Goal: Transaction & Acquisition: Purchase product/service

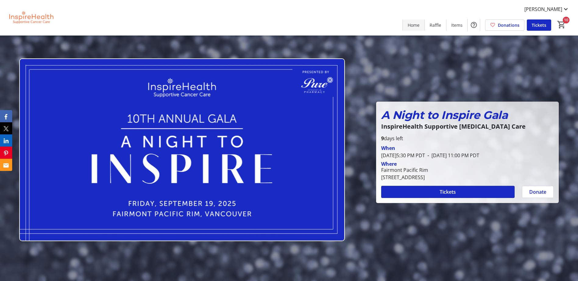
click at [412, 23] on span "Home" at bounding box center [414, 25] width 12 height 6
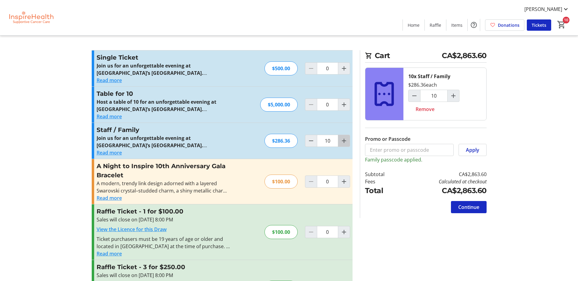
click at [346, 142] on mat-icon "Increment by one" at bounding box center [343, 140] width 7 height 7
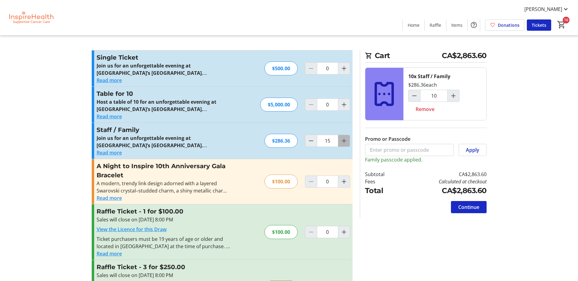
click at [346, 142] on mat-icon "Increment by one" at bounding box center [343, 140] width 7 height 7
type input "16"
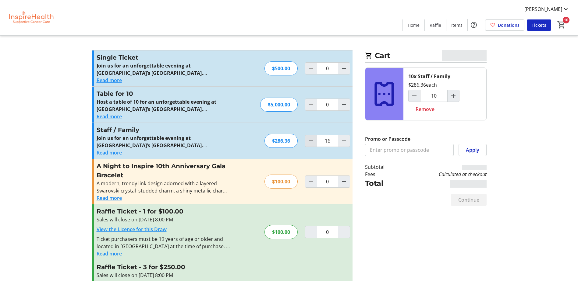
type input "16"
click at [309, 141] on mat-icon "Decrement by one" at bounding box center [310, 140] width 7 height 7
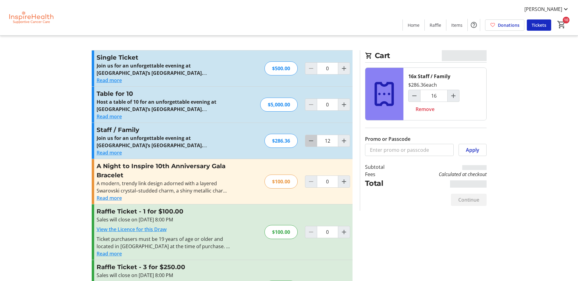
click at [309, 141] on mat-icon "Decrement by one" at bounding box center [310, 140] width 7 height 7
type input "10"
click at [462, 199] on span "Continue" at bounding box center [468, 199] width 21 height 7
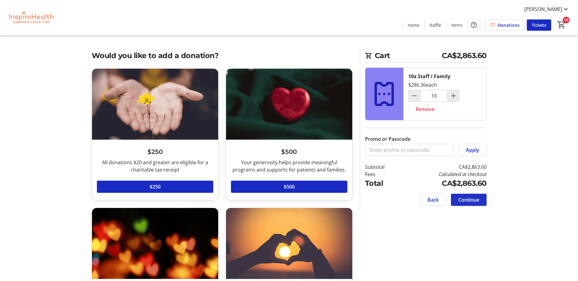
click at [462, 199] on span "Continue" at bounding box center [468, 199] width 21 height 7
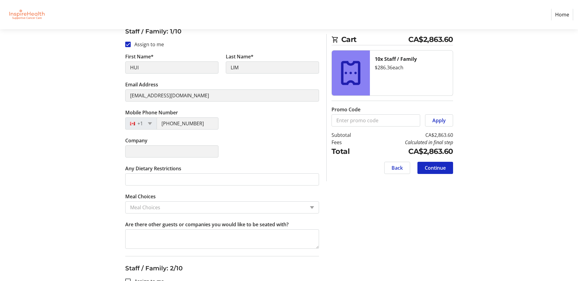
scroll to position [152, 0]
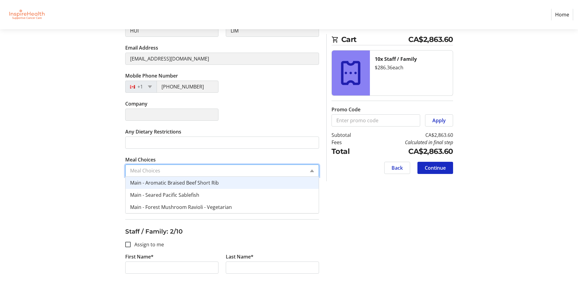
click at [165, 170] on input "Meal Choices" at bounding box center [217, 170] width 175 height 7
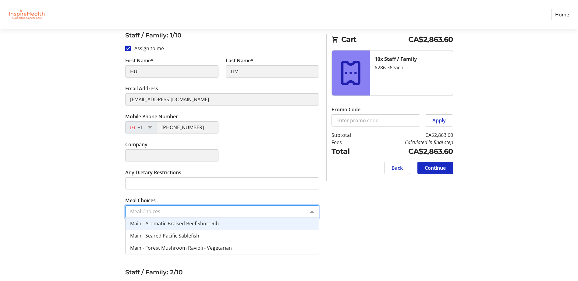
scroll to position [122, 0]
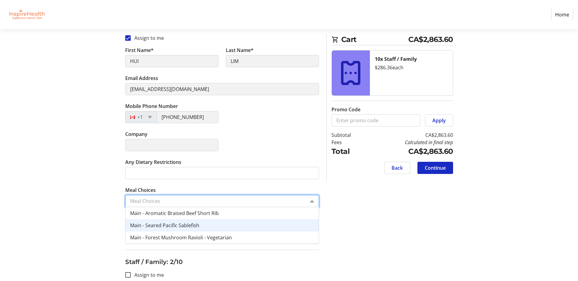
click at [198, 227] on span "Main - Seared Pacific Sablefish" at bounding box center [164, 225] width 69 height 7
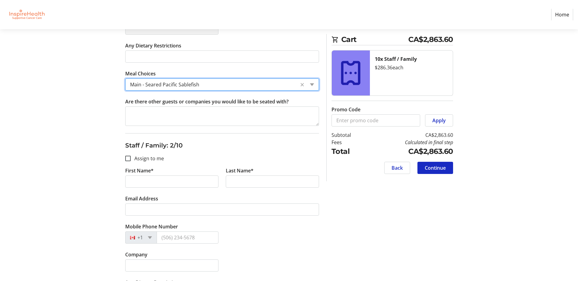
scroll to position [244, 0]
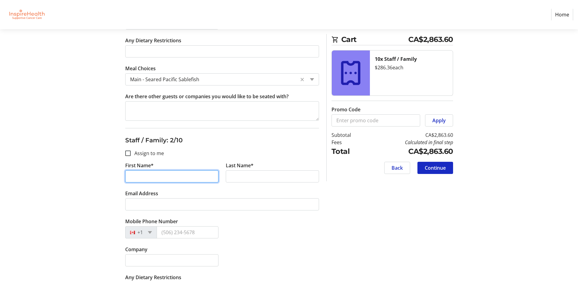
click at [137, 178] on input "First Name*" at bounding box center [171, 177] width 93 height 12
click at [127, 154] on input "Assign to me" at bounding box center [127, 153] width 5 height 5
checkbox input "true"
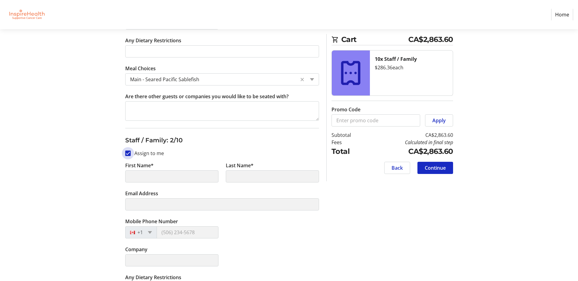
type input "HUI"
type input "LIM"
type input "[EMAIL_ADDRESS][DOMAIN_NAME]"
type input "[PHONE_NUMBER]"
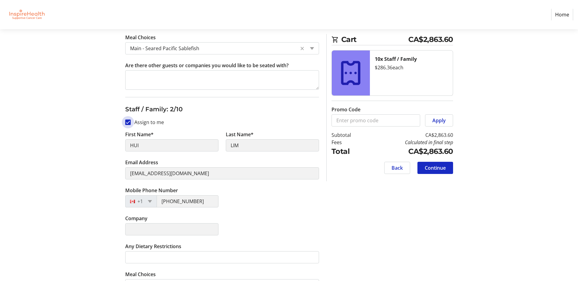
scroll to position [274, 0]
click at [129, 124] on input "Assign to me" at bounding box center [127, 122] width 5 height 5
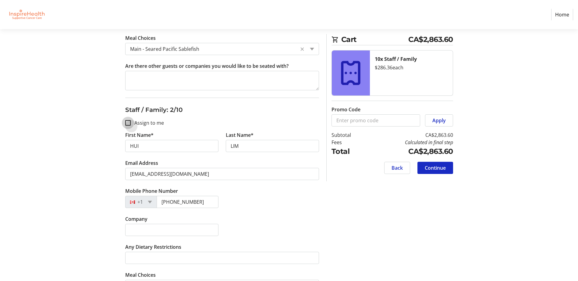
click at [129, 124] on input "Assign to me" at bounding box center [127, 122] width 5 height 5
checkbox input "true"
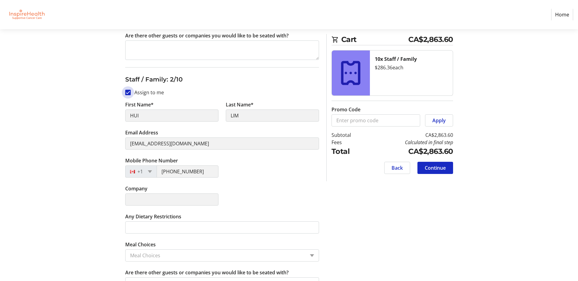
scroll to position [335, 0]
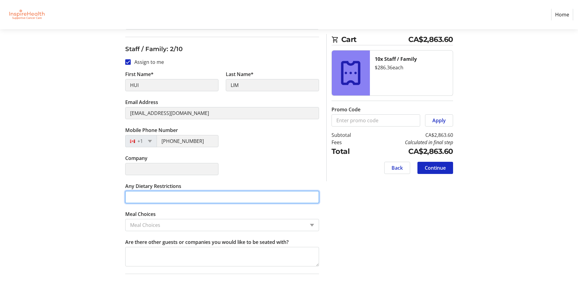
click at [203, 199] on input "Any Dietary Restrictions" at bounding box center [222, 197] width 194 height 12
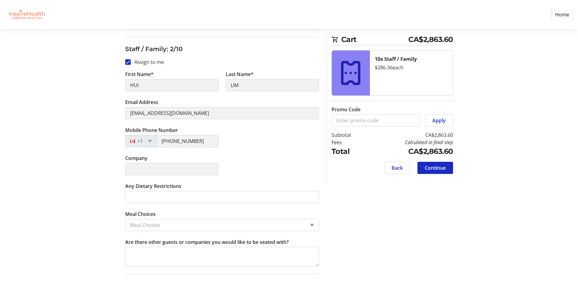
click at [199, 225] on input "Meal Choices" at bounding box center [217, 225] width 175 height 7
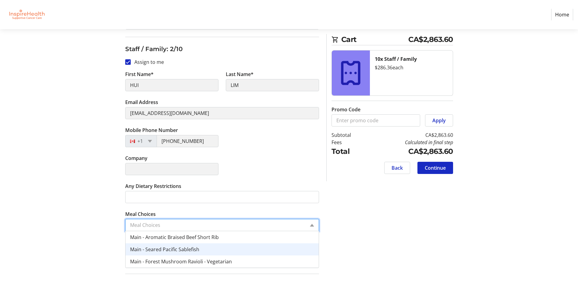
click at [196, 248] on span "Main - Seared Pacific Sablefish" at bounding box center [164, 249] width 69 height 7
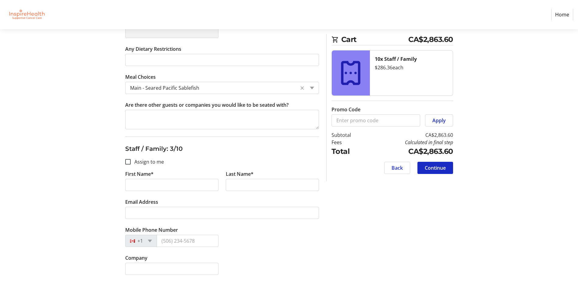
scroll to position [487, 0]
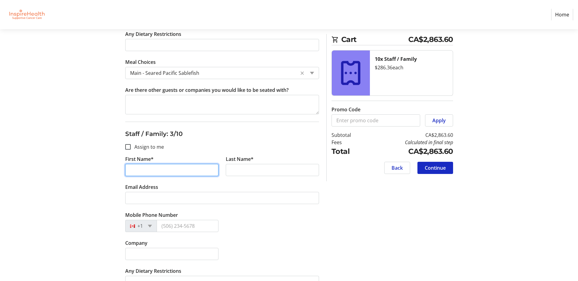
click at [135, 170] on input "First Name*" at bounding box center [171, 170] width 93 height 12
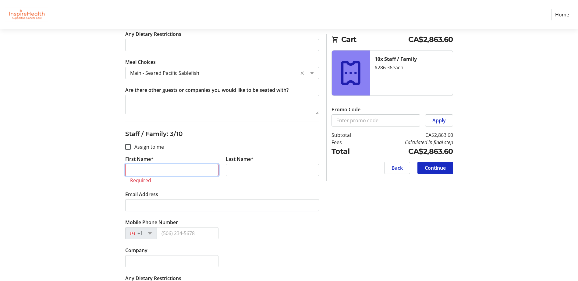
click at [192, 171] on input "First Name*" at bounding box center [171, 170] width 93 height 12
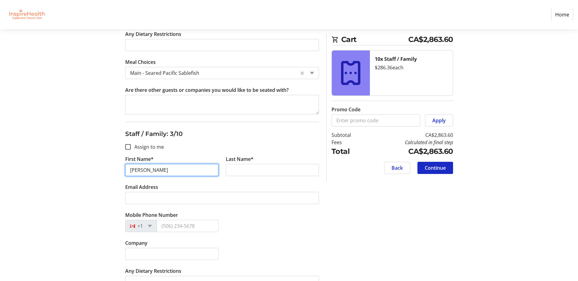
type input "[PERSON_NAME]"
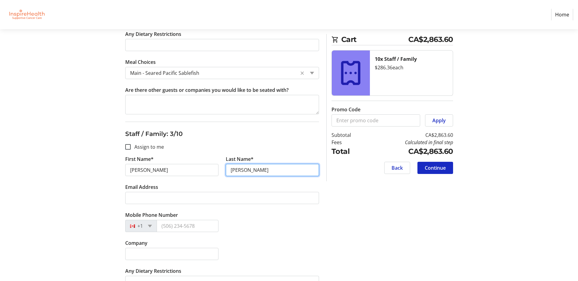
type input "[PERSON_NAME]"
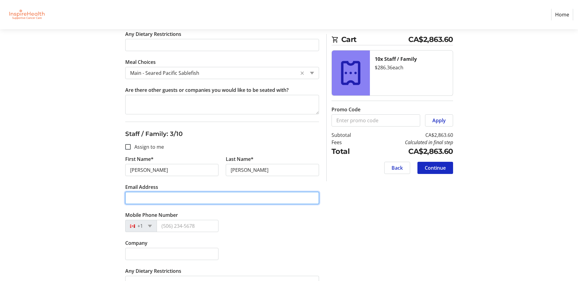
click at [193, 201] on input "Email Address" at bounding box center [222, 198] width 194 height 12
type input "[EMAIL_ADDRESS][DOMAIN_NAME]"
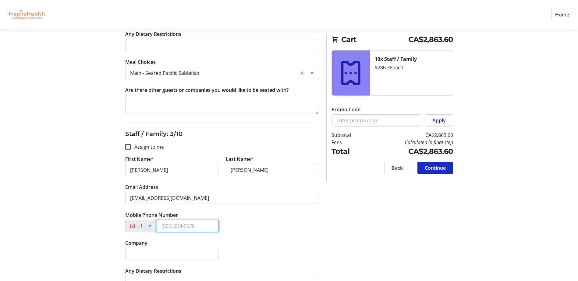
type input "[PHONE_NUMBER]"
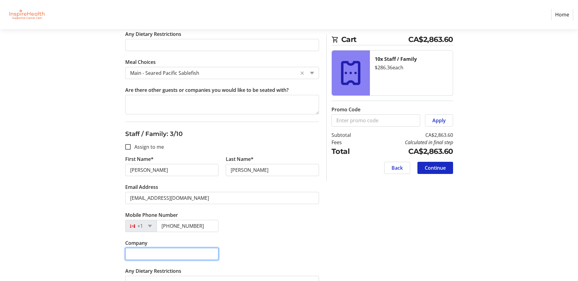
type input "DXC Technology"
type input "[PERSON_NAME]"
type input "[EMAIL_ADDRESS][DOMAIN_NAME]"
type input "[PHONE_NUMBER]"
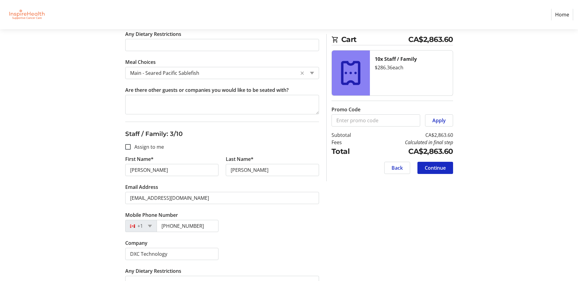
type input "PHSA"
type input "Fatima"
type input "[PERSON_NAME]"
type input "[EMAIL_ADDRESS][PERSON_NAME][DOMAIN_NAME]"
type input "[PHONE_NUMBER]"
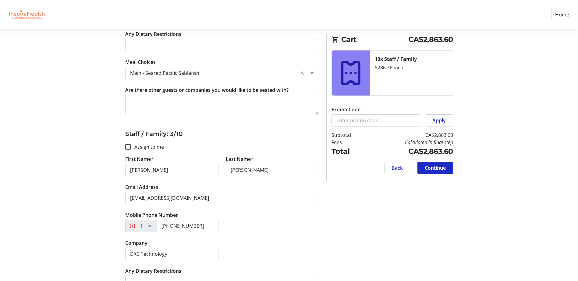
type input "CIBC Wood Gundy"
type input "[PERSON_NAME]"
type input "Young"
type input "[EMAIL_ADDRESS][DOMAIN_NAME]"
type input "[PHONE_NUMBER]"
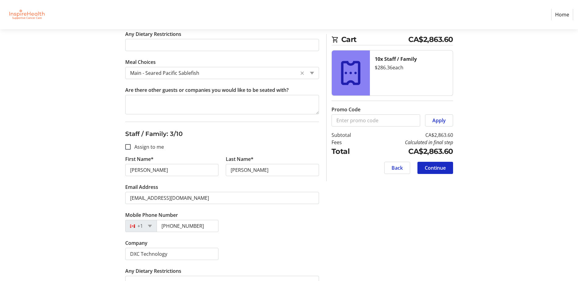
type input "Translink"
type input "[PERSON_NAME]"
type input "[EMAIL_ADDRESS][DOMAIN_NAME]"
type input "[PHONE_NUMBER]"
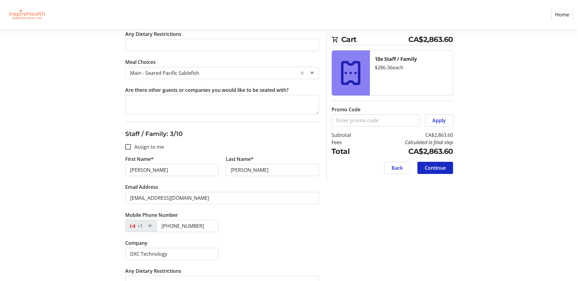
type input "[PERSON_NAME]"
type input "[EMAIL_ADDRESS][DOMAIN_NAME]"
type input "[PHONE_NUMBER]"
type input "President of ABC"
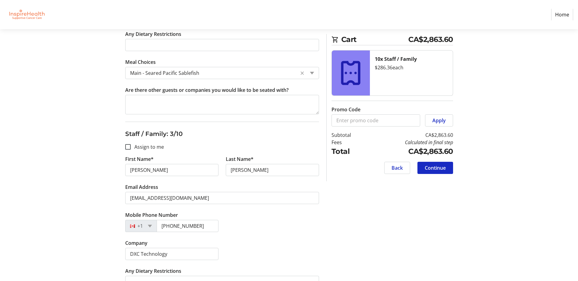
type input "[PERSON_NAME]"
type input "Tan"
type input "[EMAIL_ADDRESS][DOMAIN_NAME]"
type input "[PHONE_NUMBER]"
type input "Beedie School of Business SFU"
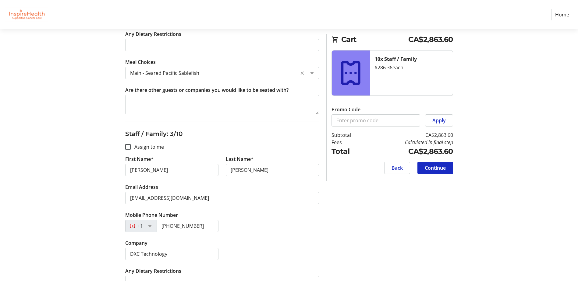
type input "Winnie"
type input "[PERSON_NAME]"
type input "[EMAIL_ADDRESS][DOMAIN_NAME]"
type input "[PHONE_NUMBER]"
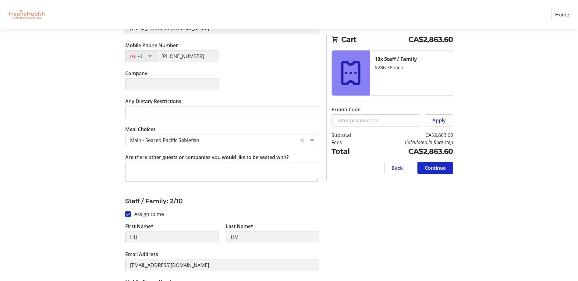
scroll to position [244, 0]
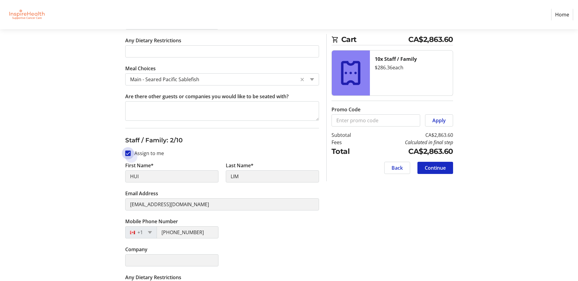
click at [127, 155] on input "Assign to me" at bounding box center [127, 153] width 5 height 5
checkbox input "false"
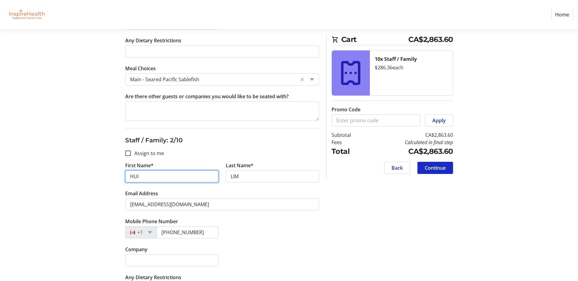
drag, startPoint x: 145, startPoint y: 177, endPoint x: 105, endPoint y: 173, distance: 40.3
type input "[PERSON_NAME]"
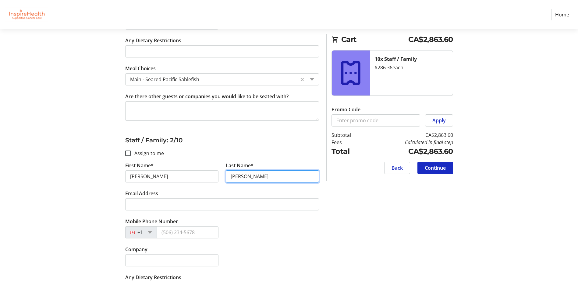
type input "[PERSON_NAME]"
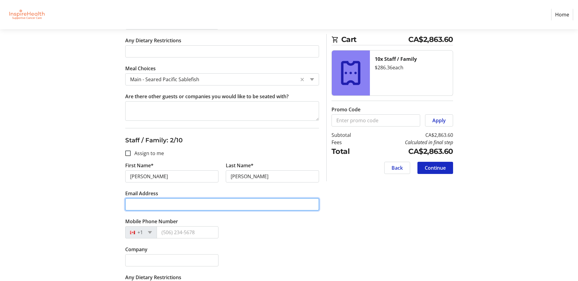
click at [135, 204] on input "Email Address" at bounding box center [222, 205] width 194 height 12
click at [137, 207] on input "dea" at bounding box center [222, 205] width 194 height 12
type input "[EMAIL_ADDRESS][DOMAIN_NAME]"
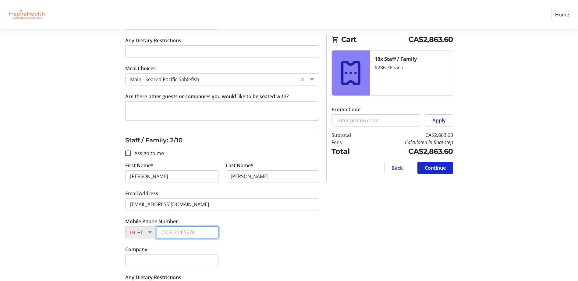
type input "[PHONE_NUMBER]"
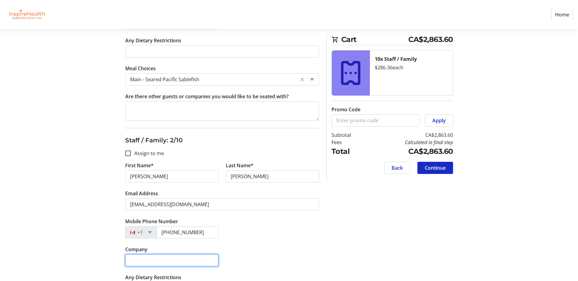
type input "DXC Technology"
type input "President of ABC"
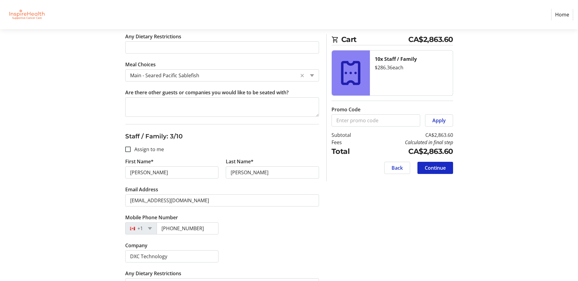
scroll to position [487, 0]
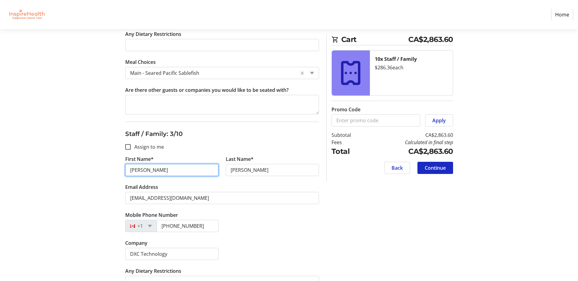
drag, startPoint x: 146, startPoint y: 171, endPoint x: 106, endPoint y: 171, distance: 40.5
type input "[PERSON_NAME]"
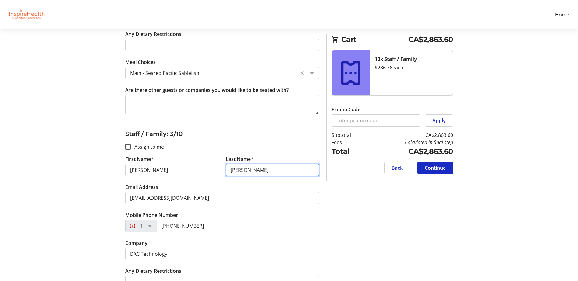
type input "[PERSON_NAME]"
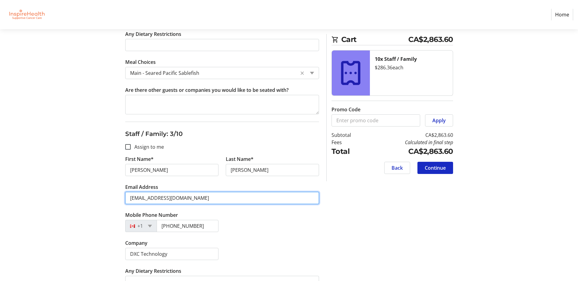
drag, startPoint x: 206, startPoint y: 201, endPoint x: 107, endPoint y: 200, distance: 99.3
type input "[EMAIL_ADDRESS][DOMAIN_NAME]"
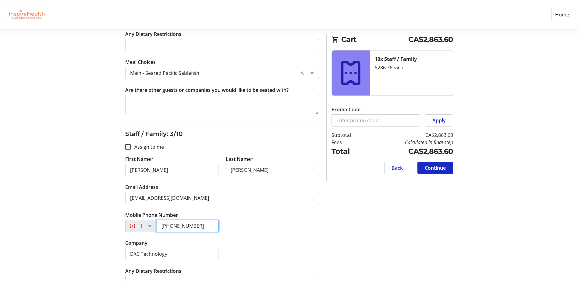
click at [206, 227] on input "[PHONE_NUMBER]" at bounding box center [188, 226] width 62 height 12
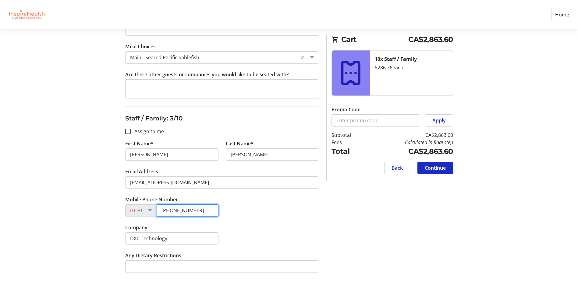
scroll to position [518, 0]
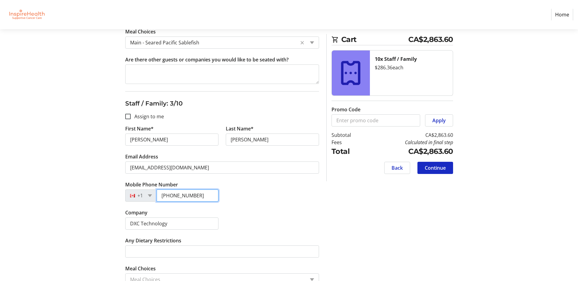
type input "[PHONE_NUMBER]"
drag, startPoint x: 191, startPoint y: 226, endPoint x: -8, endPoint y: 215, distance: 199.8
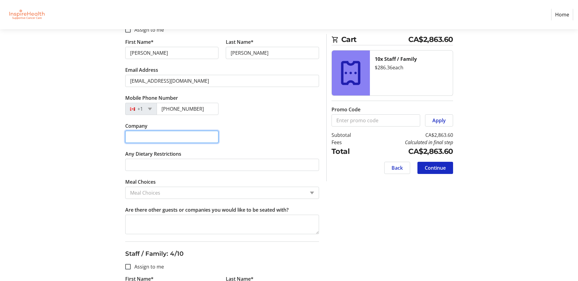
scroll to position [609, 0]
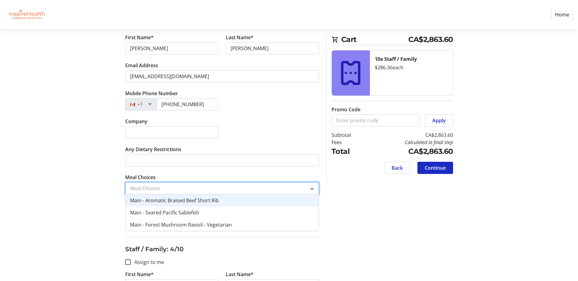
click at [165, 188] on input "Meal Choices" at bounding box center [217, 188] width 175 height 7
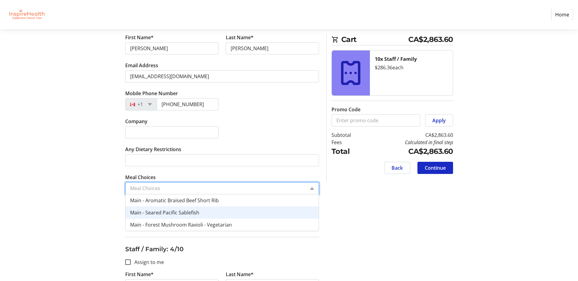
click at [168, 214] on span "Main - Seared Pacific Sablefish" at bounding box center [164, 213] width 69 height 7
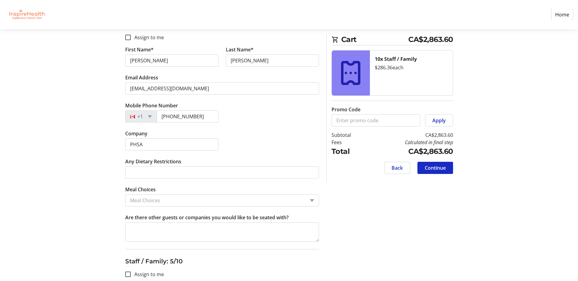
scroll to position [853, 0]
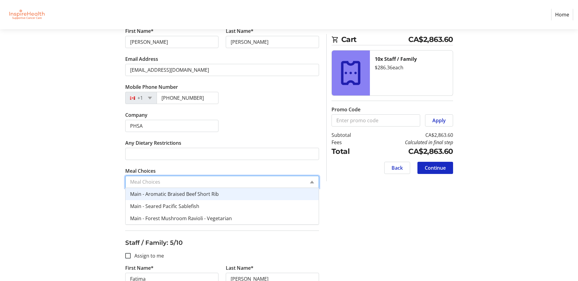
click at [198, 182] on input "Meal Choices" at bounding box center [217, 181] width 175 height 7
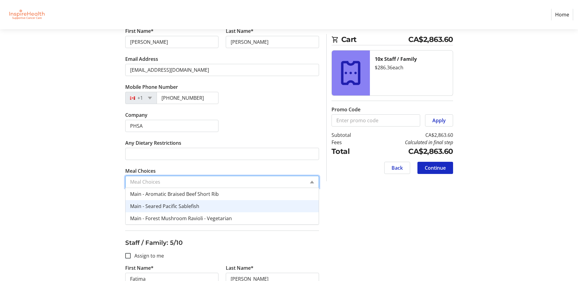
click at [189, 206] on span "Main - Seared Pacific Sablefish" at bounding box center [164, 206] width 69 height 7
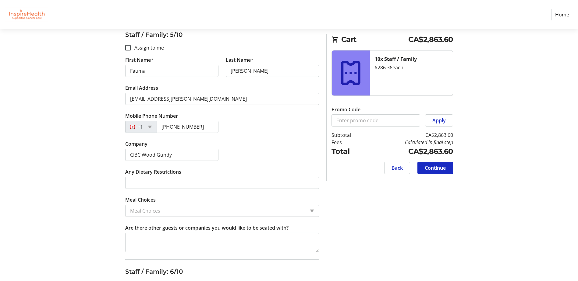
scroll to position [1066, 0]
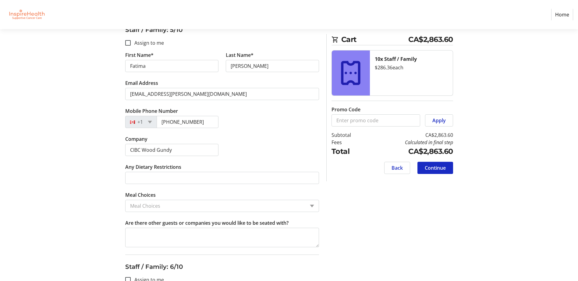
click at [189, 206] on input "Meal Choices" at bounding box center [217, 206] width 175 height 7
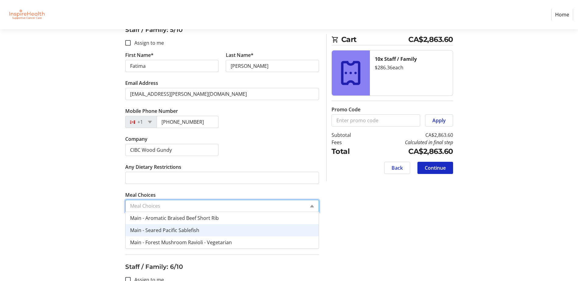
click at [184, 230] on span "Main - Seared Pacific Sablefish" at bounding box center [164, 230] width 69 height 7
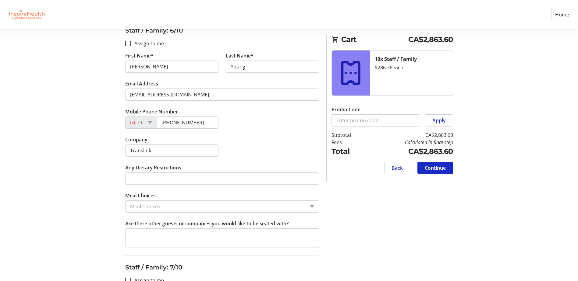
scroll to position [1310, 0]
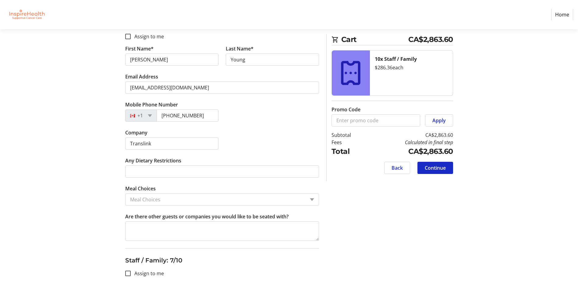
click at [185, 201] on input "Meal Choices" at bounding box center [217, 199] width 175 height 7
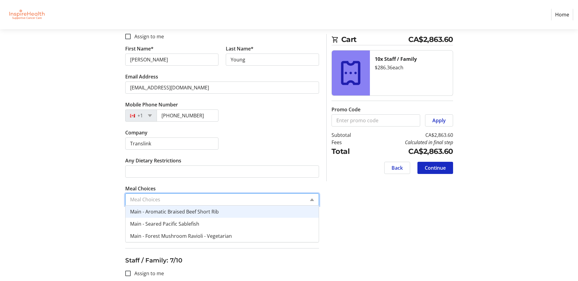
click at [188, 214] on span "Main - Aromatic Braised Beef Short Rib" at bounding box center [174, 212] width 89 height 7
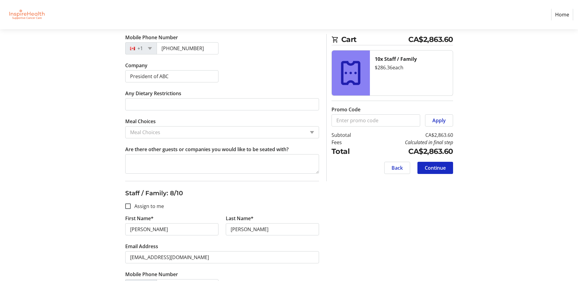
scroll to position [1584, 0]
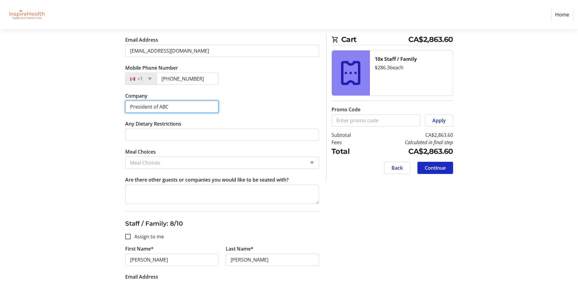
drag, startPoint x: 174, startPoint y: 108, endPoint x: 26, endPoint y: 101, distance: 147.6
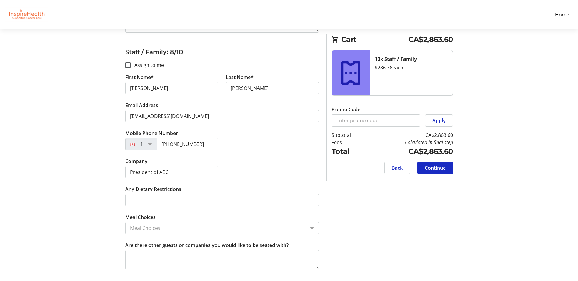
scroll to position [1766, 0]
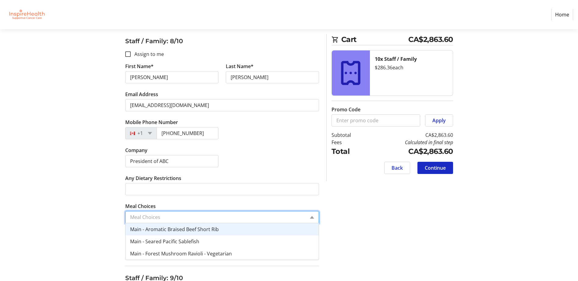
click at [168, 218] on input "Meal Choices" at bounding box center [217, 217] width 175 height 7
click at [171, 230] on span "Main - Aromatic Braised Beef Short Rib" at bounding box center [174, 229] width 89 height 7
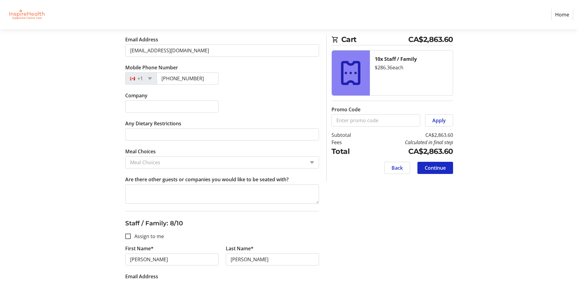
scroll to position [1584, 0]
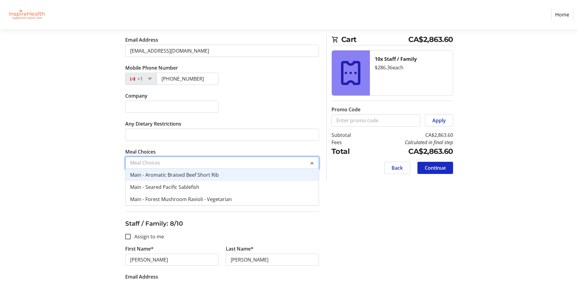
click at [197, 165] on input "Meal Choices" at bounding box center [217, 162] width 175 height 7
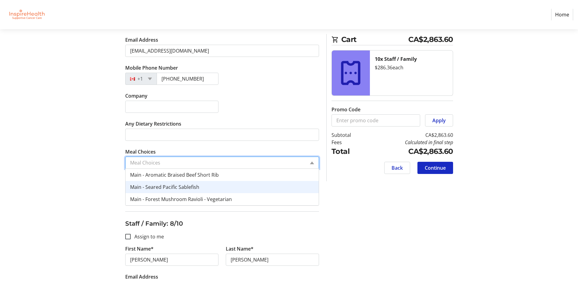
click at [192, 188] on span "Main - Seared Pacific Sablefish" at bounding box center [164, 187] width 69 height 7
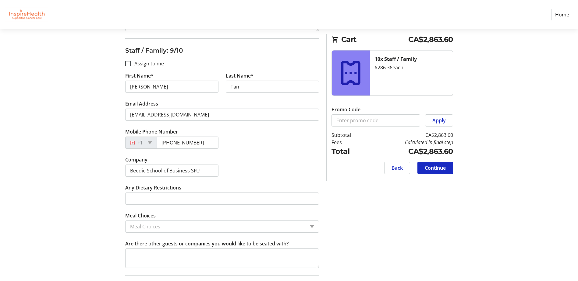
scroll to position [2010, 0]
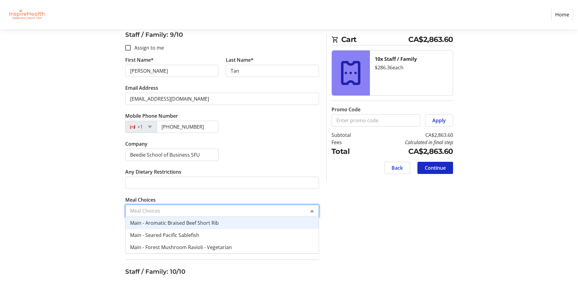
click at [185, 207] on input "Meal Choices" at bounding box center [217, 210] width 175 height 7
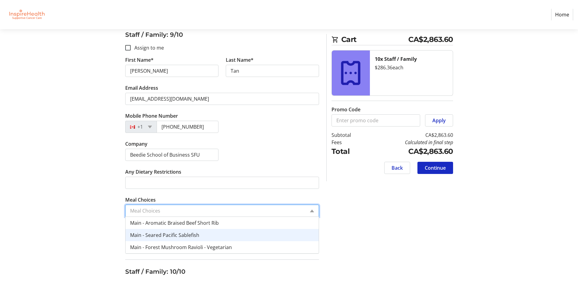
click at [180, 236] on span "Main - Seared Pacific Sablefish" at bounding box center [164, 235] width 69 height 7
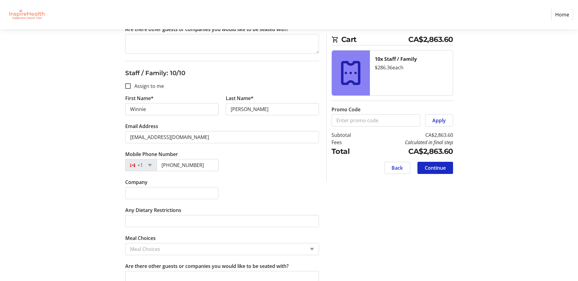
scroll to position [2223, 0]
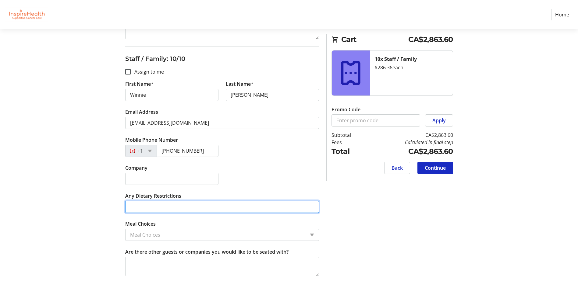
click at [185, 206] on input "Any Dietary Restrictions" at bounding box center [222, 207] width 194 height 12
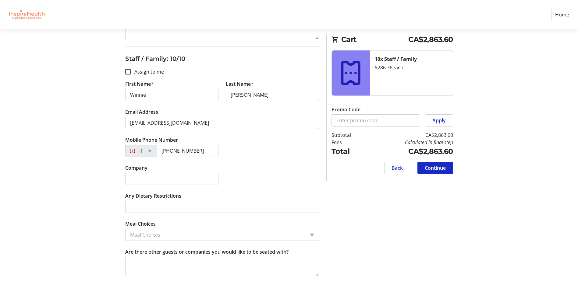
click at [179, 234] on input "Meal Choices" at bounding box center [217, 234] width 175 height 7
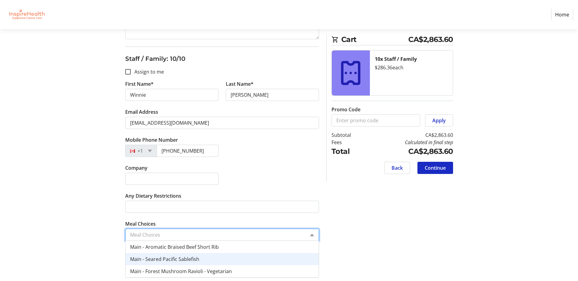
click at [180, 262] on span "Main - Seared Pacific Sablefish" at bounding box center [164, 259] width 69 height 7
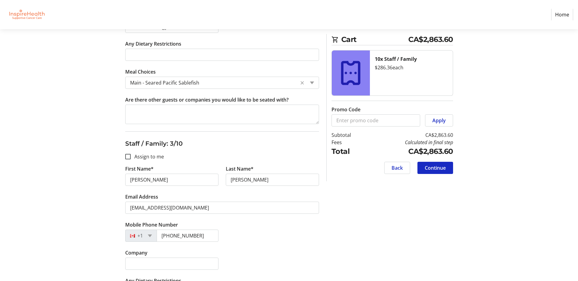
scroll to position [518, 0]
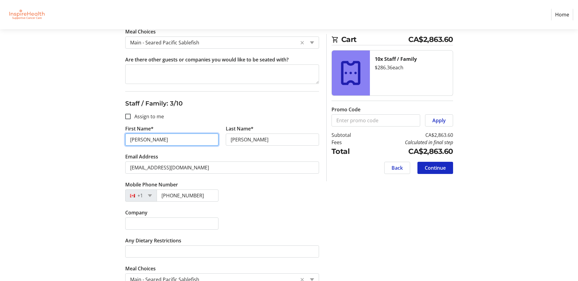
click at [170, 144] on input "[PERSON_NAME]" at bounding box center [171, 140] width 93 height 12
type input "W"
type input "[PERSON_NAME]"
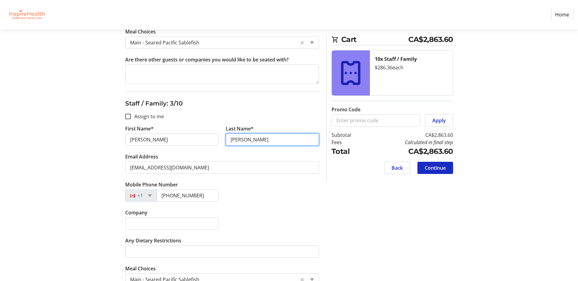
drag, startPoint x: 257, startPoint y: 137, endPoint x: 189, endPoint y: 140, distance: 67.7
click at [190, 140] on div "First Name* [PERSON_NAME] Name* [PERSON_NAME]" at bounding box center [222, 139] width 201 height 28
type input "w"
type input "[PERSON_NAME]"
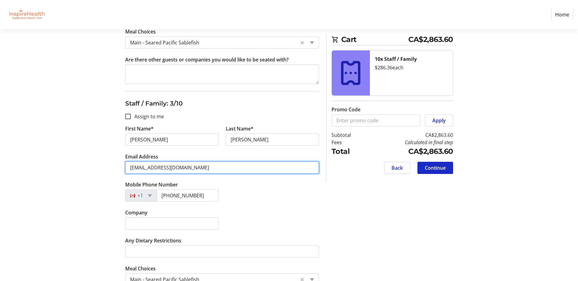
click at [206, 168] on input "[EMAIL_ADDRESS][DOMAIN_NAME]" at bounding box center [222, 168] width 194 height 12
drag, startPoint x: 201, startPoint y: 169, endPoint x: 101, endPoint y: 175, distance: 100.4
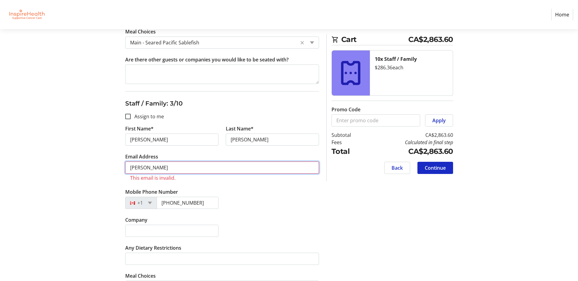
type input "[EMAIL_ADDRESS][DOMAIN_NAME]"
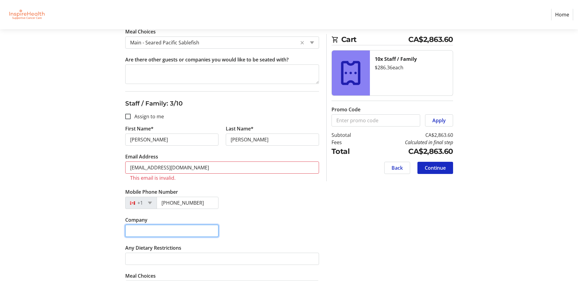
type input "PHSA"
type input "President of ABC"
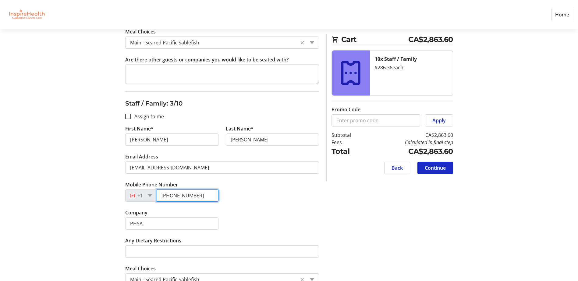
drag, startPoint x: 206, startPoint y: 196, endPoint x: 121, endPoint y: 200, distance: 85.4
type input "[PHONE_NUMBER]"
drag, startPoint x: 163, startPoint y: 227, endPoint x: 48, endPoint y: 229, distance: 115.4
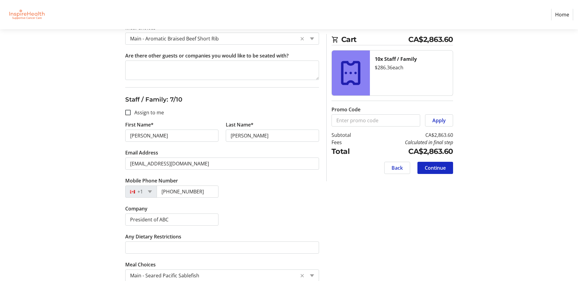
scroll to position [1492, 0]
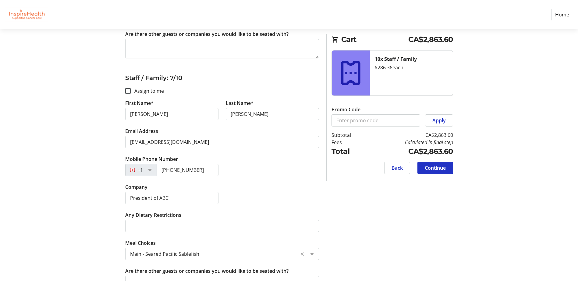
click at [439, 168] on span "Continue" at bounding box center [435, 167] width 21 height 7
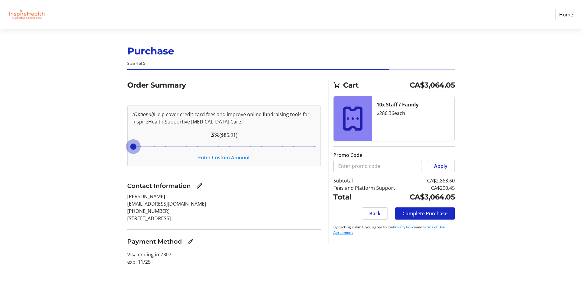
drag, startPoint x: 177, startPoint y: 146, endPoint x: 124, endPoint y: 142, distance: 53.2
type input "3"
click at [126, 142] on input "Cover fees percentage" at bounding box center [224, 146] width 196 height 13
click at [210, 157] on button "Enter Custom Amount" at bounding box center [224, 157] width 52 height 7
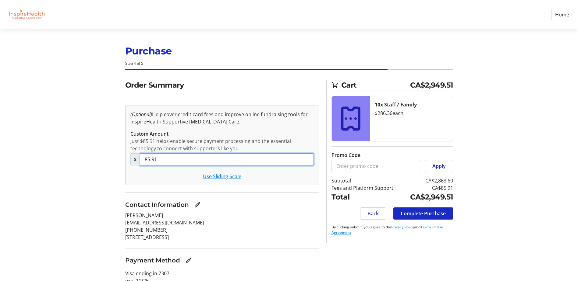
drag, startPoint x: 174, startPoint y: 161, endPoint x: 113, endPoint y: 157, distance: 61.1
click at [114, 157] on div "Order Summary (Optional) Help cover credit card fees and improve online fundrai…" at bounding box center [289, 186] width 402 height 212
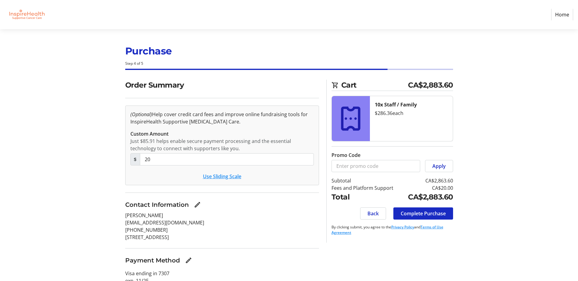
drag, startPoint x: 217, startPoint y: 196, endPoint x: 220, endPoint y: 198, distance: 3.7
click at [217, 196] on section "Order Summary (Optional) Help cover credit card fees and improve online fundrai…" at bounding box center [222, 186] width 194 height 212
drag, startPoint x: 160, startPoint y: 162, endPoint x: 79, endPoint y: 152, distance: 81.9
click at [79, 152] on section "Purchase Step 4 of 5 Cart CA$2,883.60 10x Staff / Family $286.36 each Promo Cod…" at bounding box center [289, 160] width 578 height 263
type input "0"
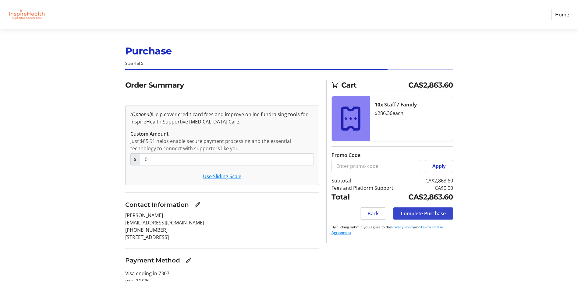
click at [436, 215] on span "Complete Purchase" at bounding box center [423, 213] width 45 height 7
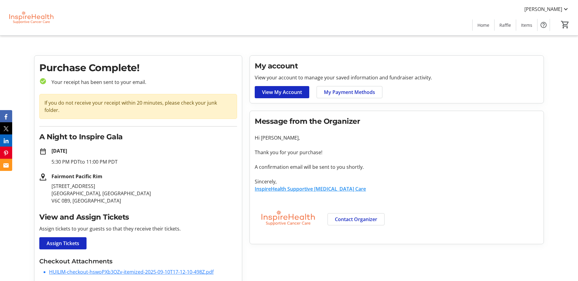
scroll to position [2, 0]
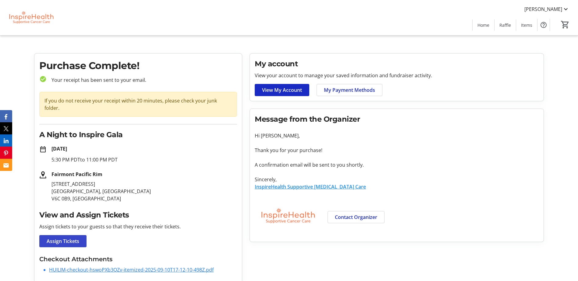
click at [54, 238] on span "Assign Tickets" at bounding box center [63, 241] width 33 height 7
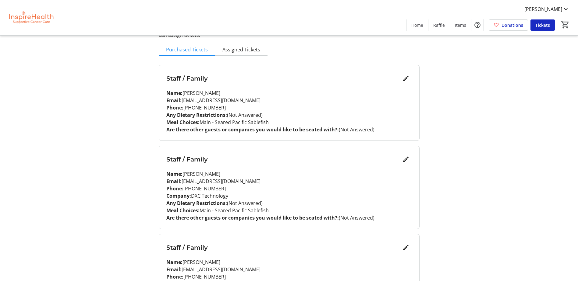
scroll to position [61, 0]
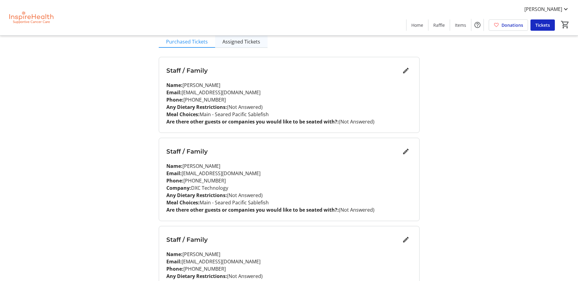
click at [242, 39] on span "Assigned Tickets" at bounding box center [241, 41] width 38 height 5
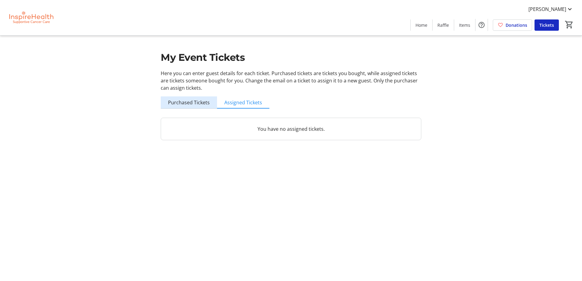
click at [190, 102] on span "Purchased Tickets" at bounding box center [189, 102] width 42 height 5
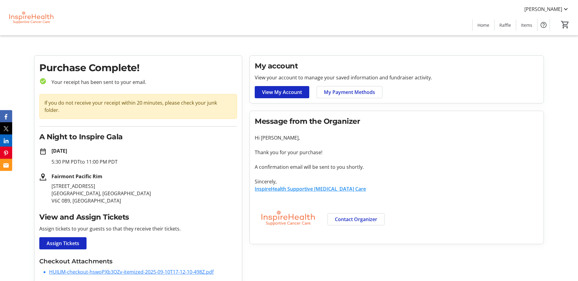
scroll to position [2, 0]
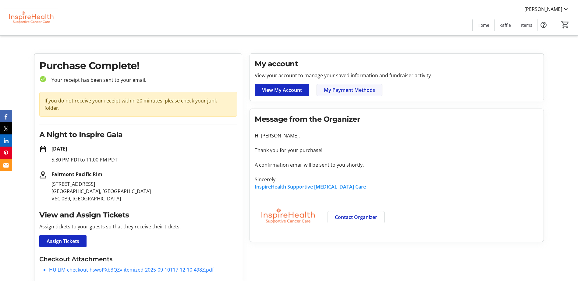
click at [332, 91] on span "My Payment Methods" at bounding box center [349, 89] width 51 height 7
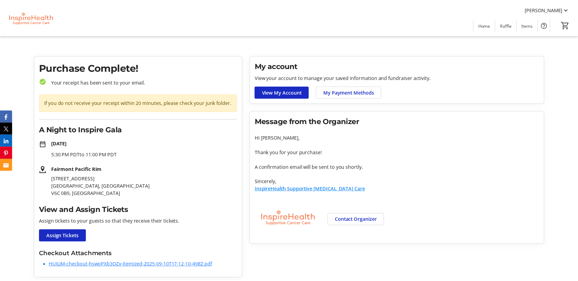
scroll to position [2, 0]
